Goal: Task Accomplishment & Management: Manage account settings

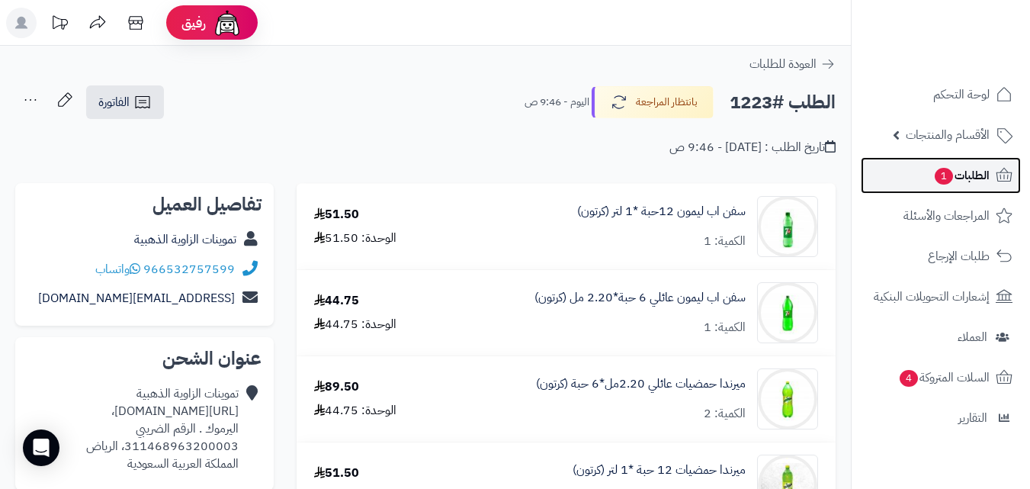
click at [951, 176] on span "الطلبات 1" at bounding box center [961, 175] width 56 height 21
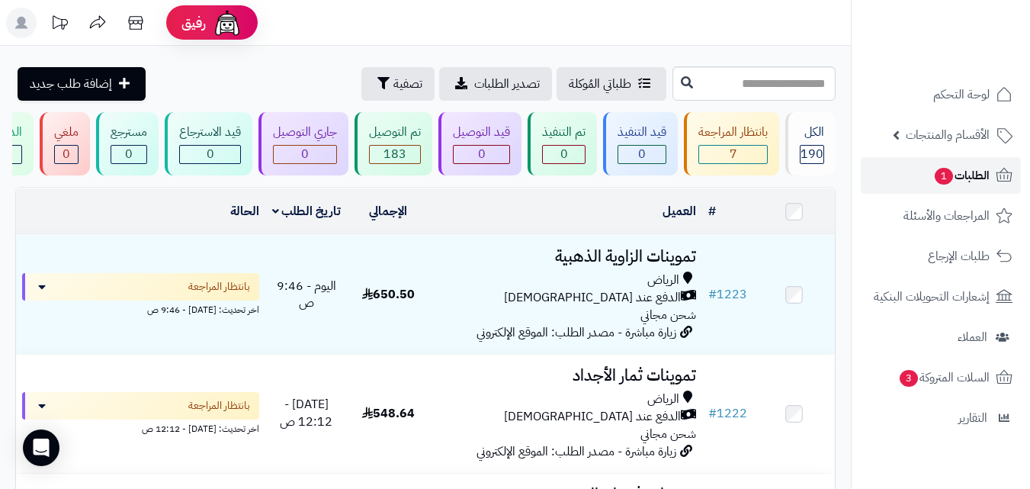
click at [920, 180] on link "الطلبات 1" at bounding box center [941, 175] width 160 height 37
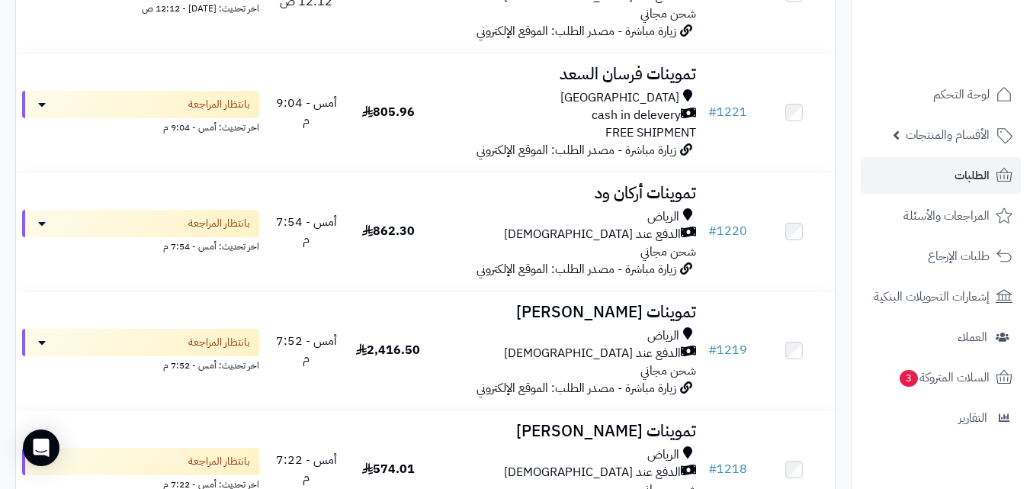
scroll to position [396, 0]
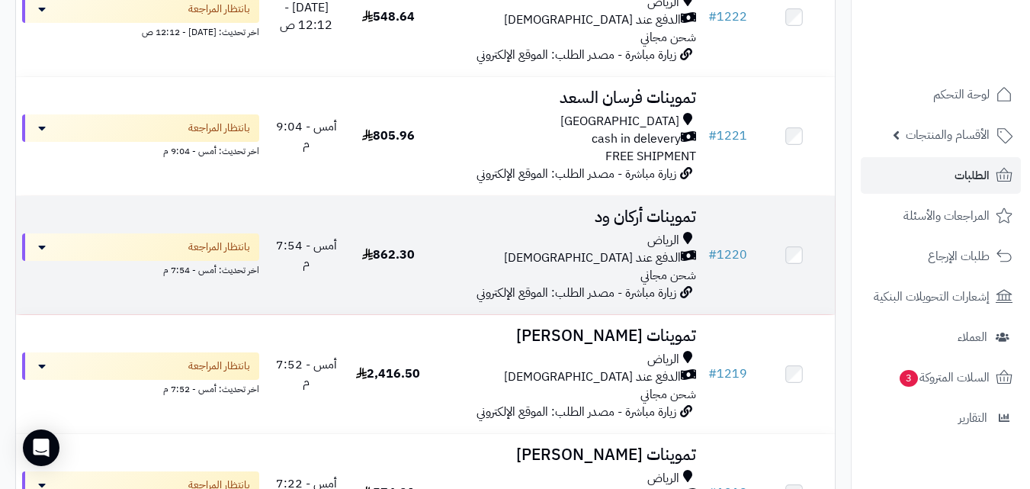
click at [419, 258] on td "862.30" at bounding box center [389, 255] width 82 height 118
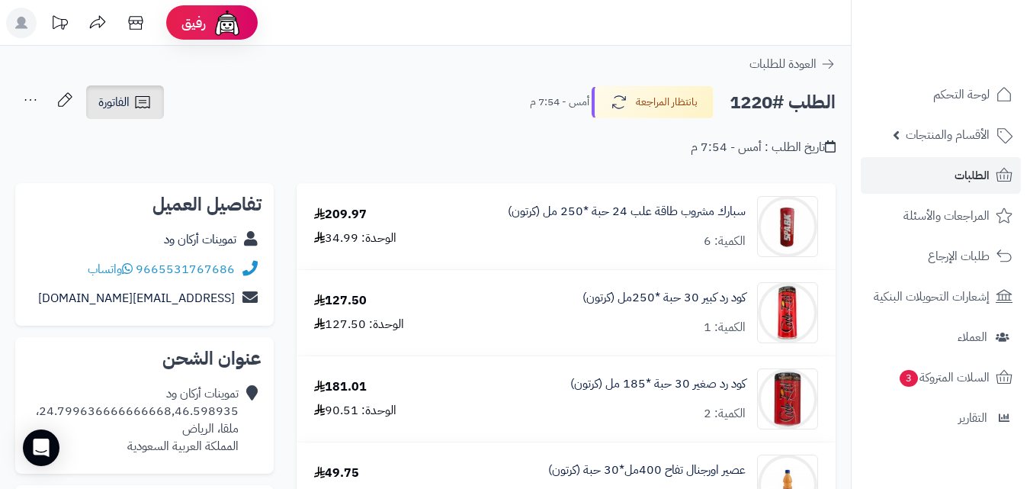
click at [119, 96] on span "الفاتورة" at bounding box center [113, 102] width 31 height 18
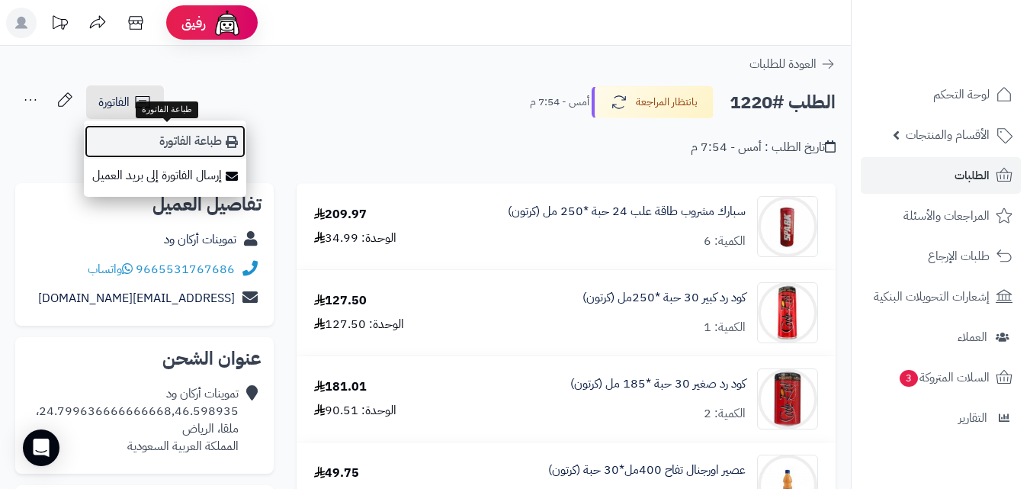
click at [149, 143] on link "طباعة الفاتورة" at bounding box center [165, 141] width 162 height 34
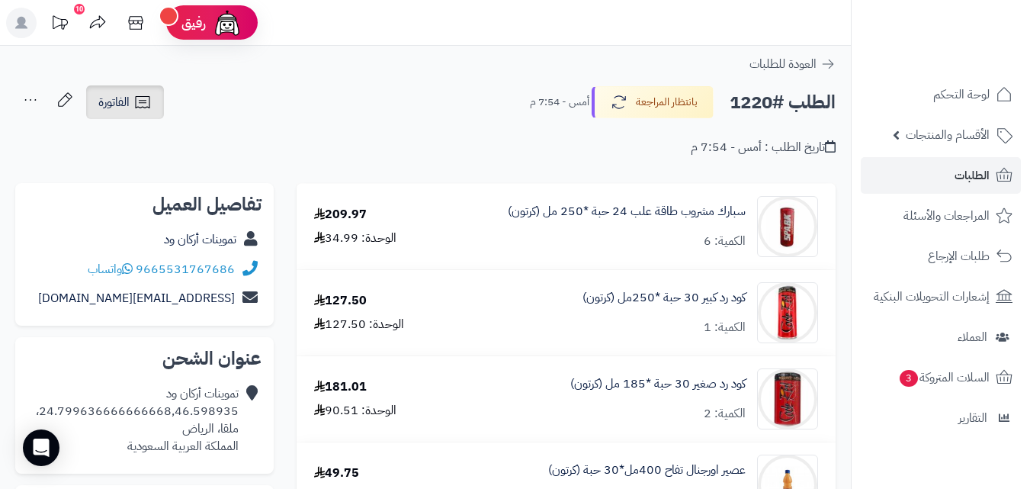
click at [130, 98] on link "الفاتورة" at bounding box center [125, 102] width 78 height 34
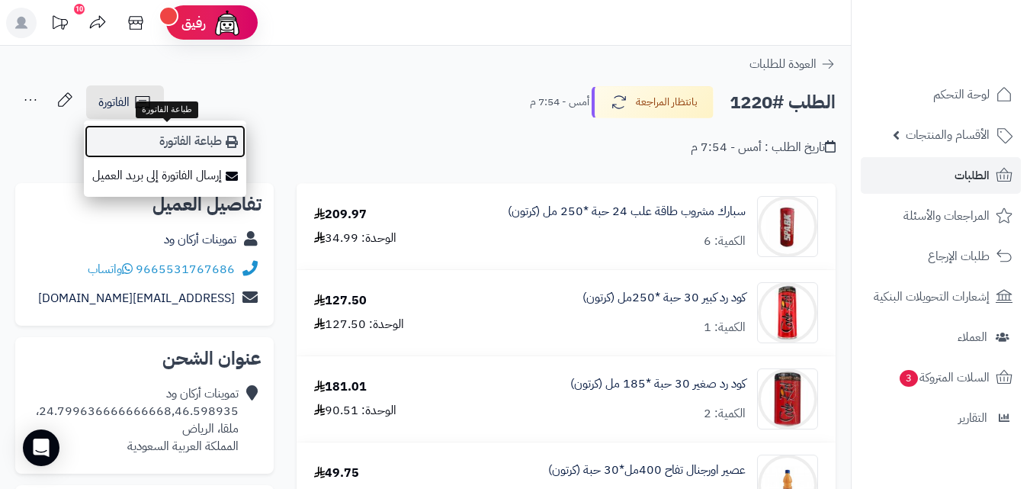
click at [229, 148] on link "طباعة الفاتورة" at bounding box center [165, 141] width 162 height 34
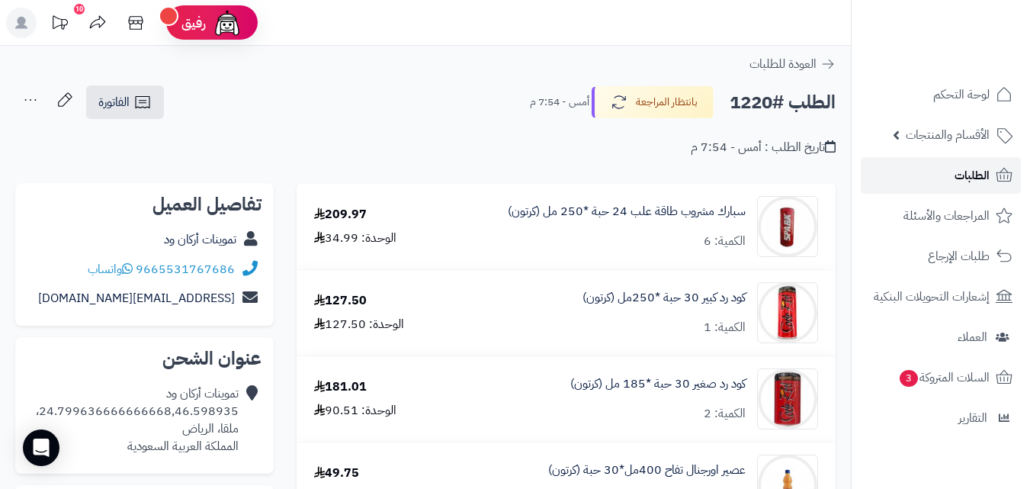
click at [937, 173] on link "الطلبات" at bounding box center [941, 175] width 160 height 37
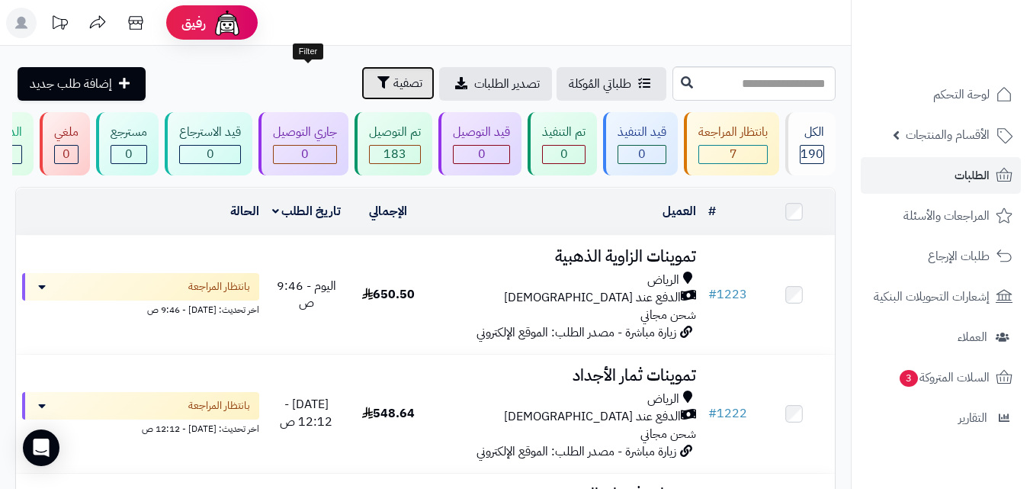
click at [393, 82] on span "تصفية" at bounding box center [407, 83] width 29 height 18
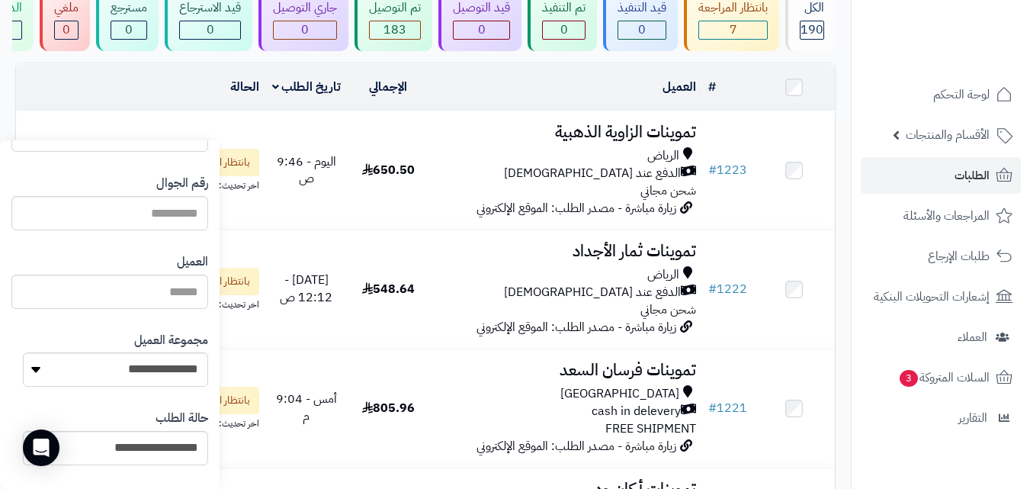
scroll to position [163, 0]
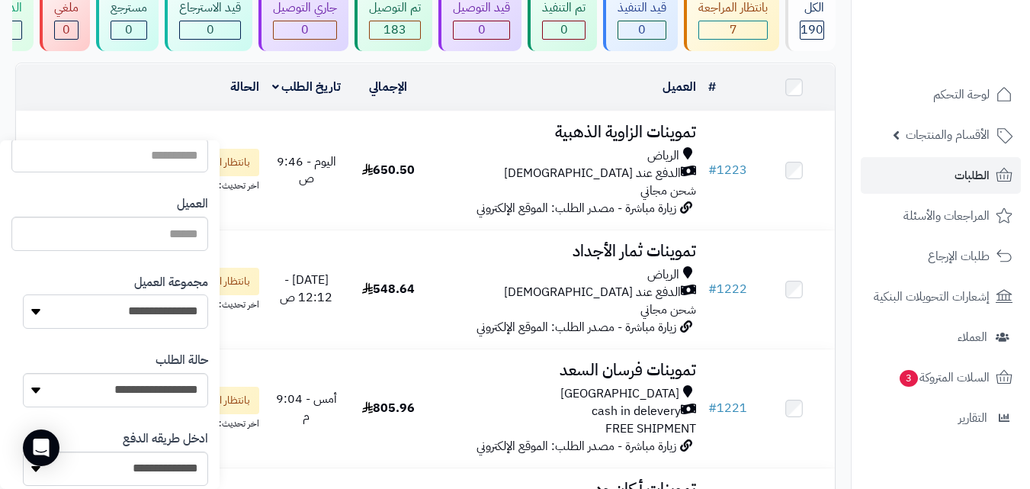
click at [104, 319] on select "**********" at bounding box center [115, 311] width 185 height 34
select select "*"
click at [23, 294] on select "**********" at bounding box center [115, 311] width 185 height 34
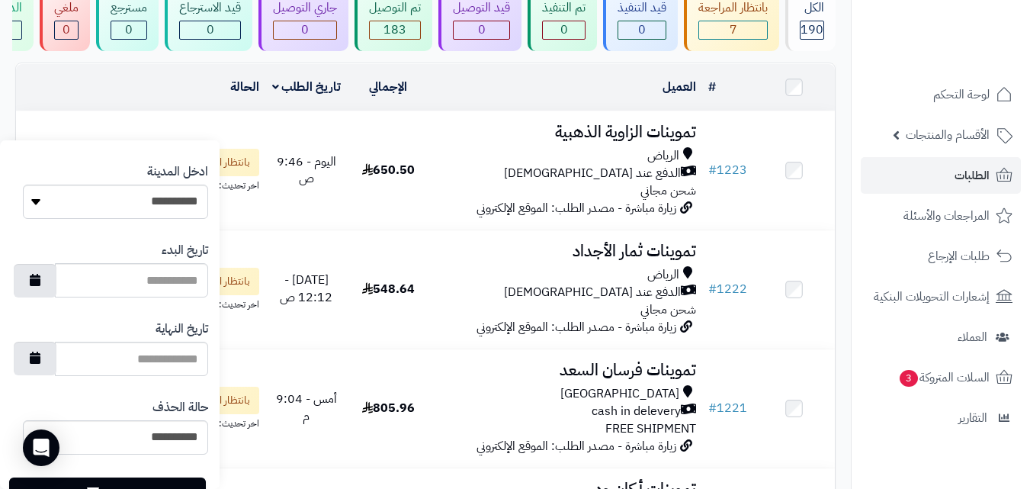
scroll to position [880, 0]
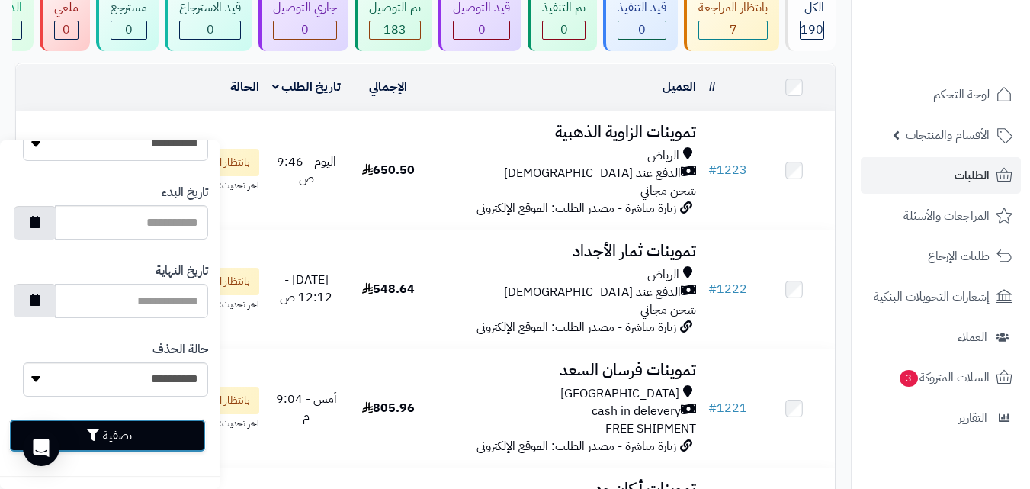
click at [154, 440] on button "تصفية" at bounding box center [107, 435] width 197 height 34
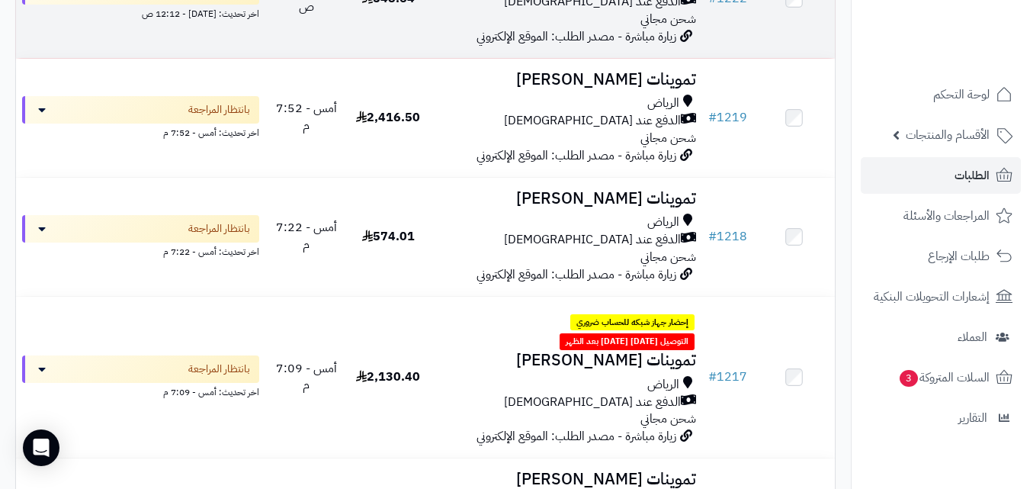
scroll to position [395, 0]
